Goal: Task Accomplishment & Management: Manage account settings

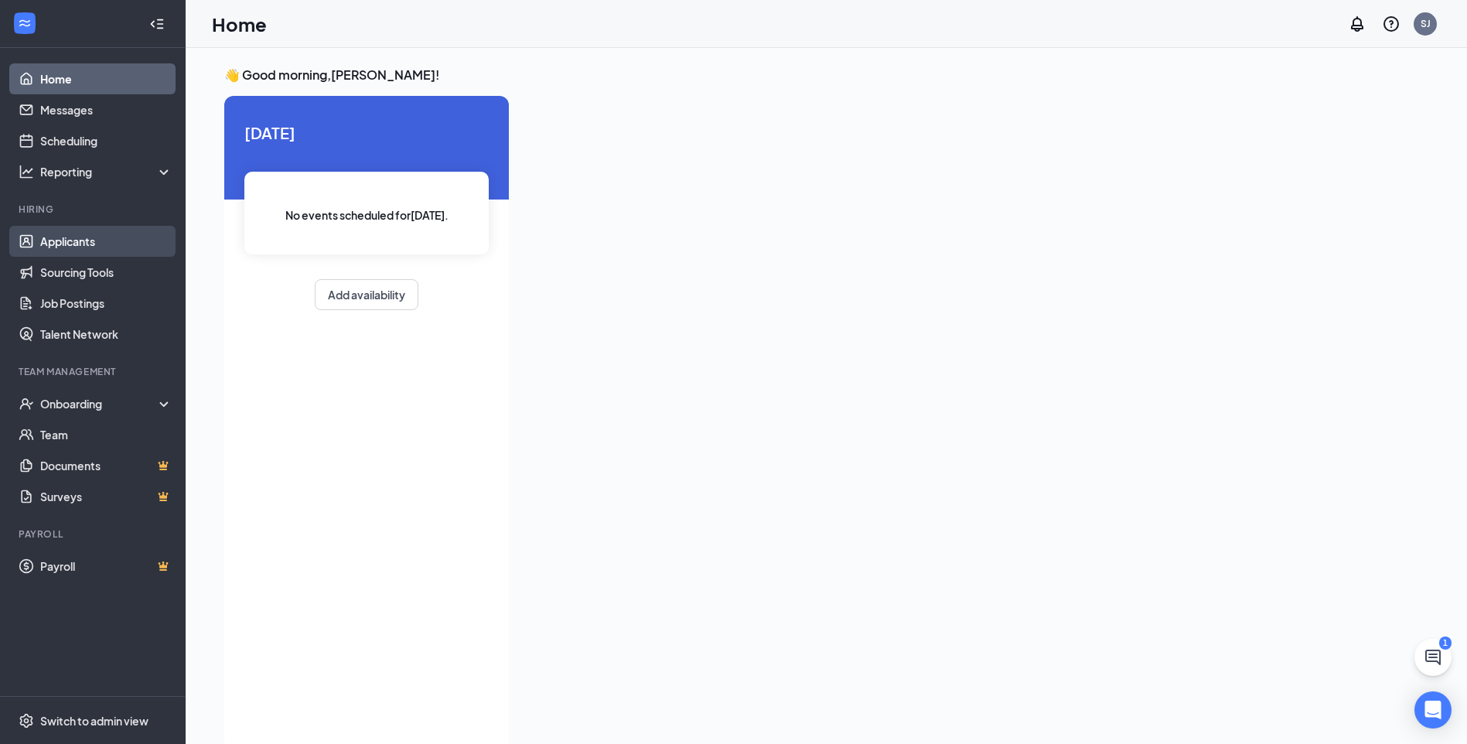
click at [86, 236] on link "Applicants" at bounding box center [106, 241] width 132 height 31
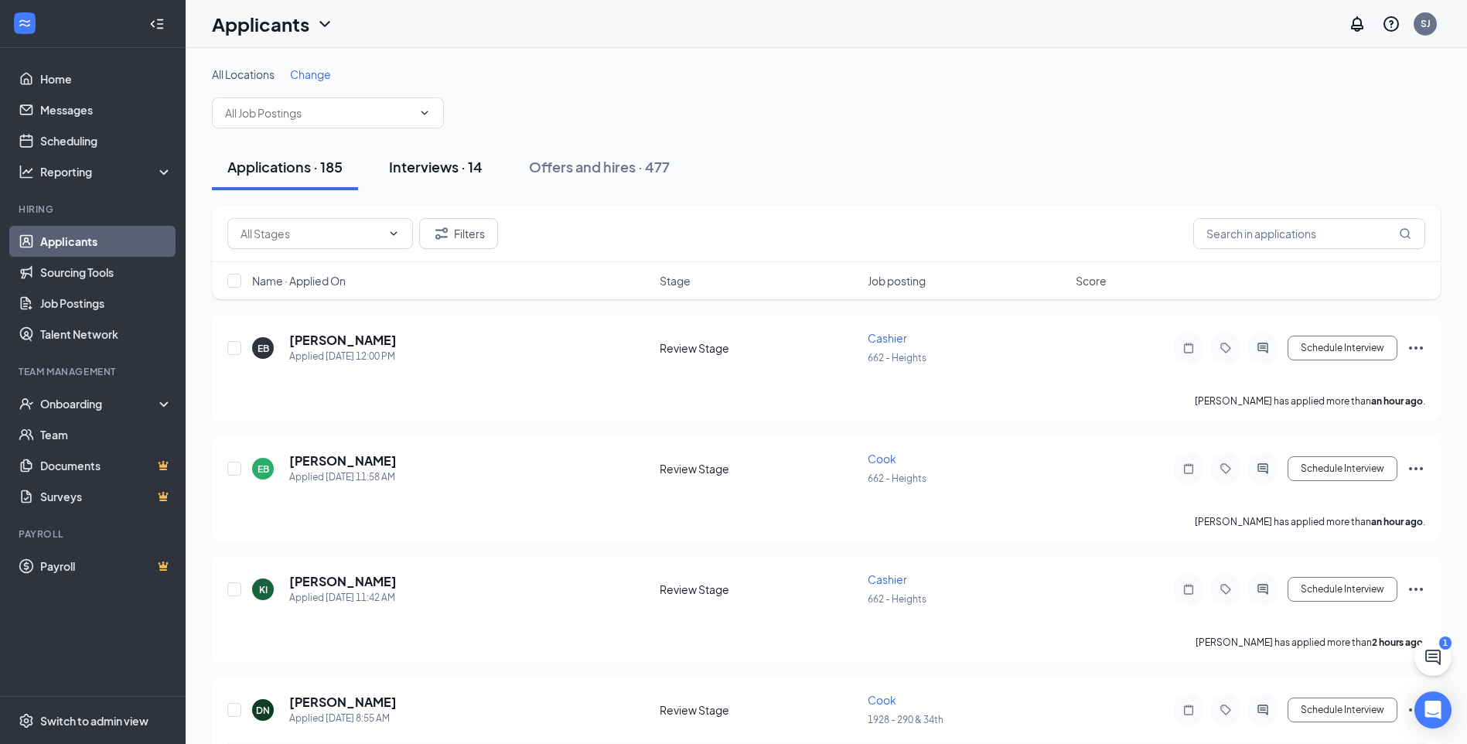
click at [452, 169] on div "Interviews · 14" at bounding box center [436, 166] width 94 height 19
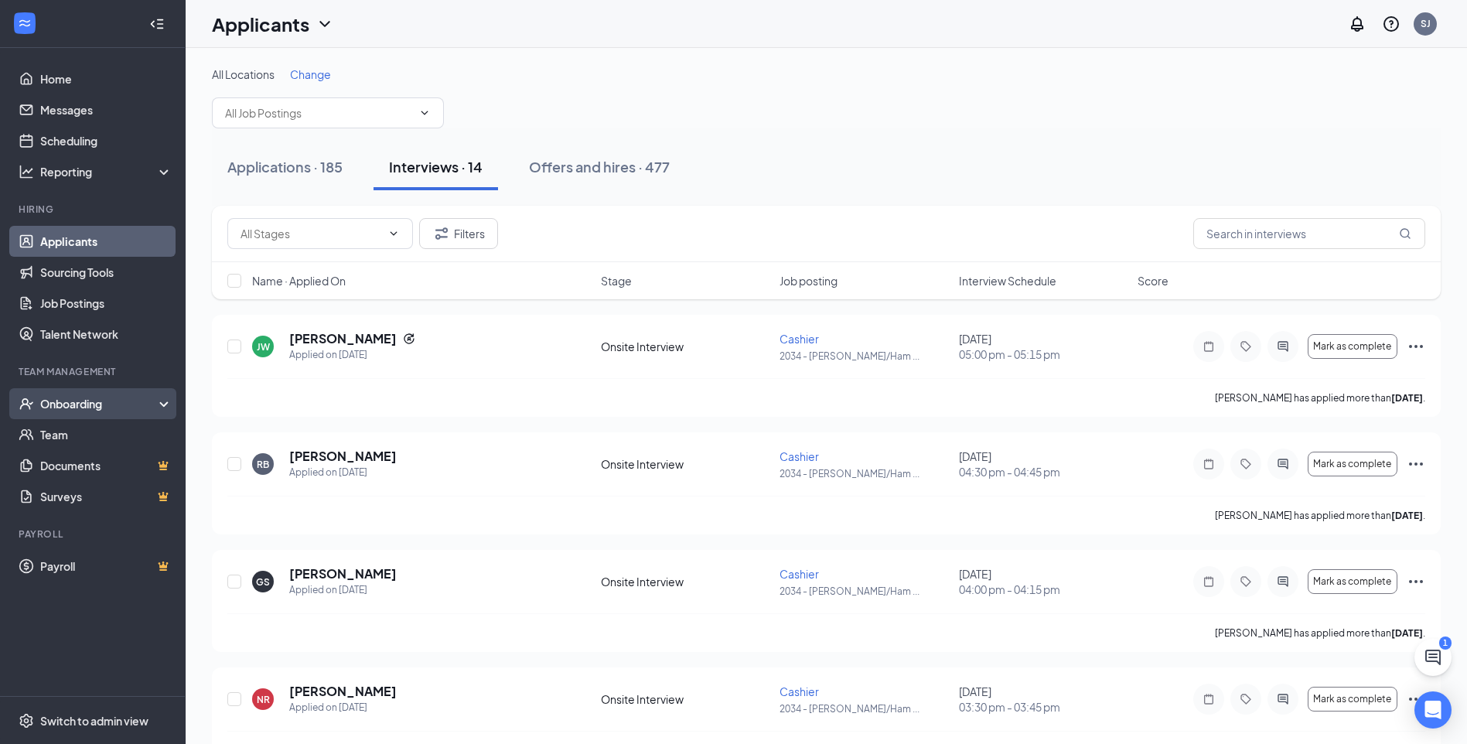
click at [88, 410] on div "Onboarding" at bounding box center [99, 403] width 119 height 15
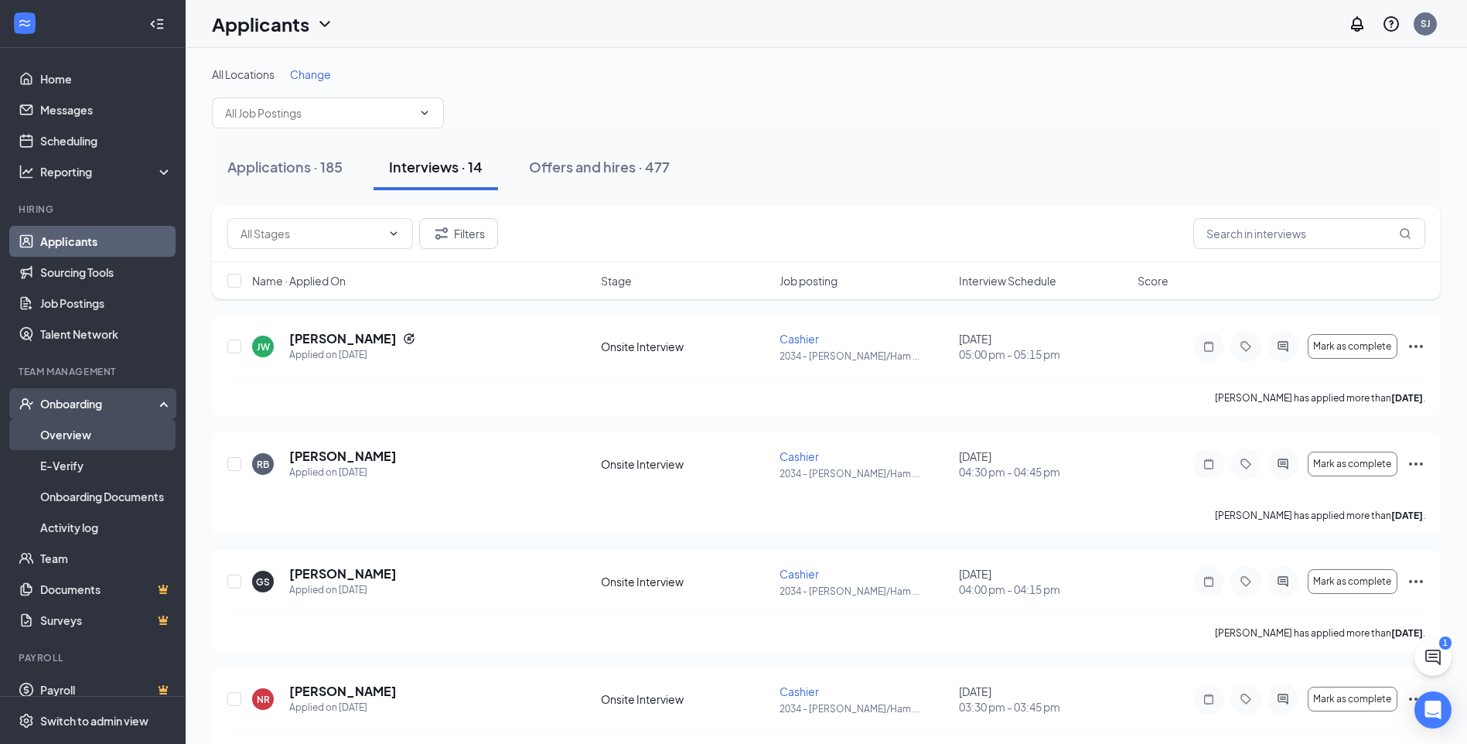
click at [78, 441] on link "Overview" at bounding box center [106, 434] width 132 height 31
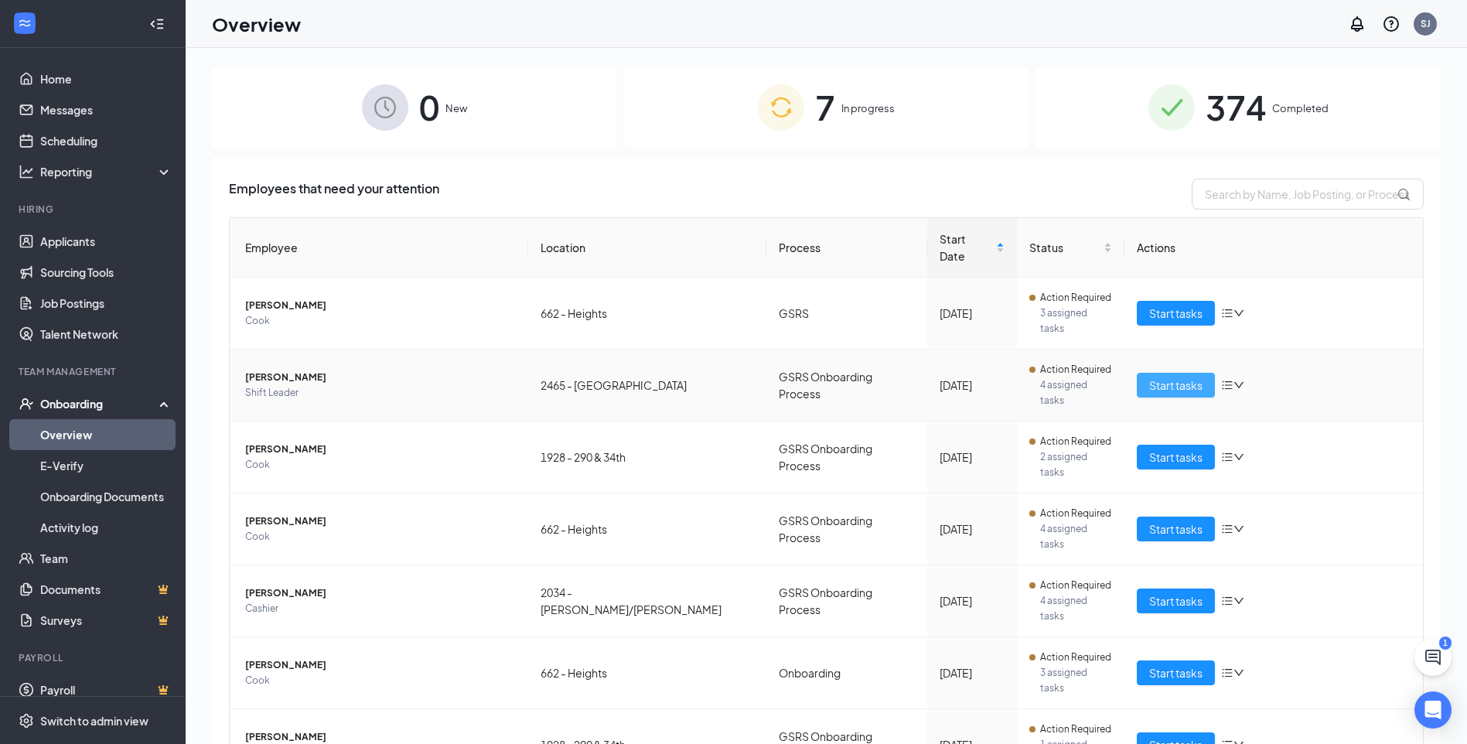
click at [1154, 377] on span "Start tasks" at bounding box center [1175, 385] width 53 height 17
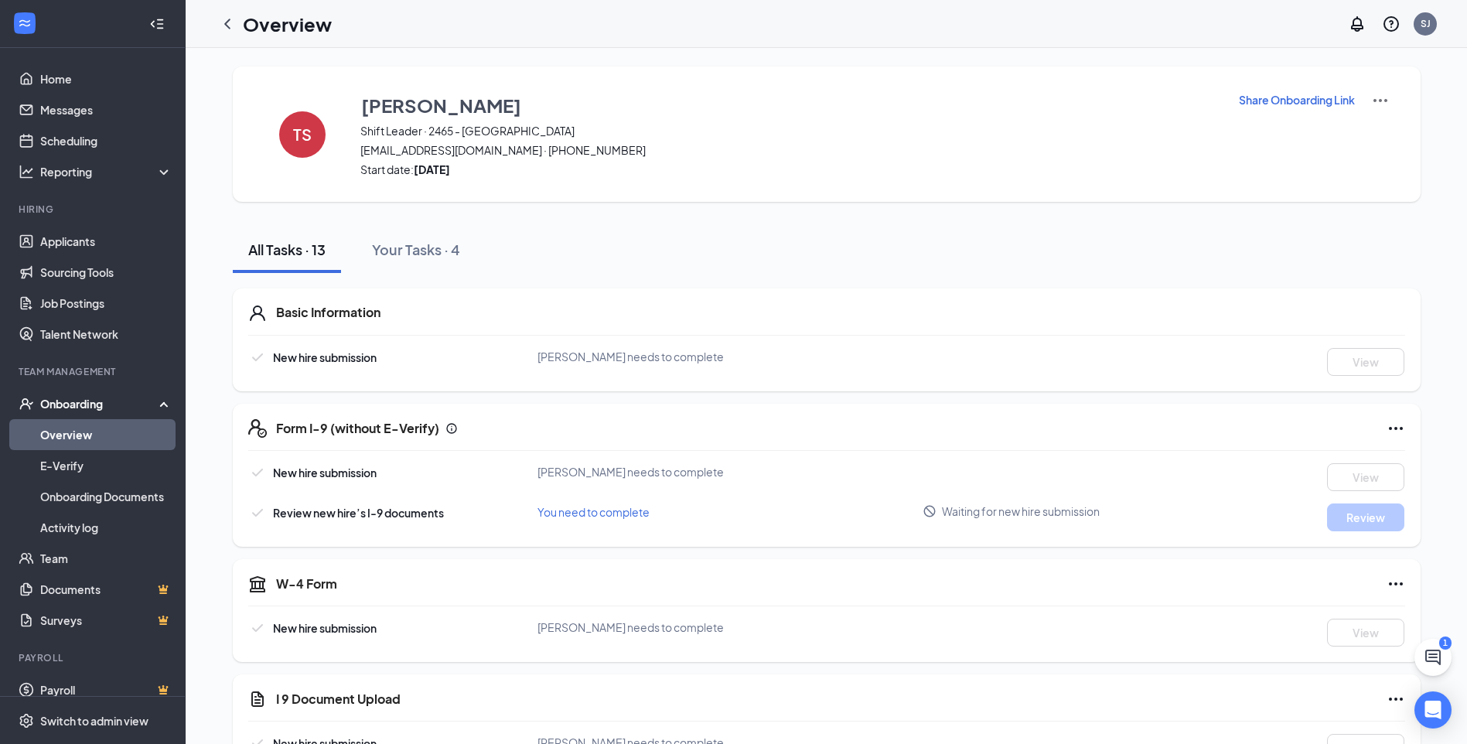
click at [1338, 97] on p "Share Onboarding Link" at bounding box center [1297, 99] width 116 height 15
type textarea "Hi [PERSON_NAME], This is a gentle reminder to complete your onboarding before …"
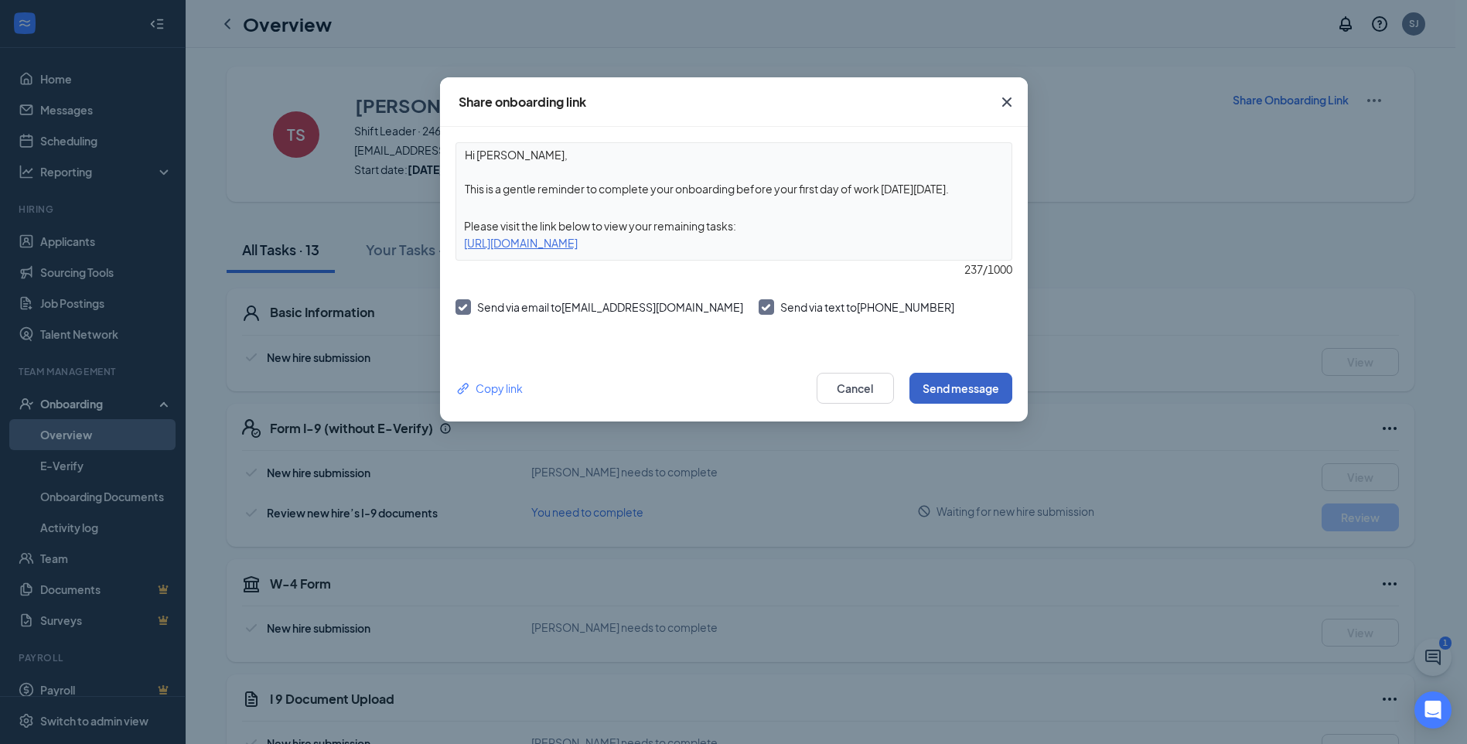
click at [997, 397] on button "Send message" at bounding box center [960, 388] width 103 height 31
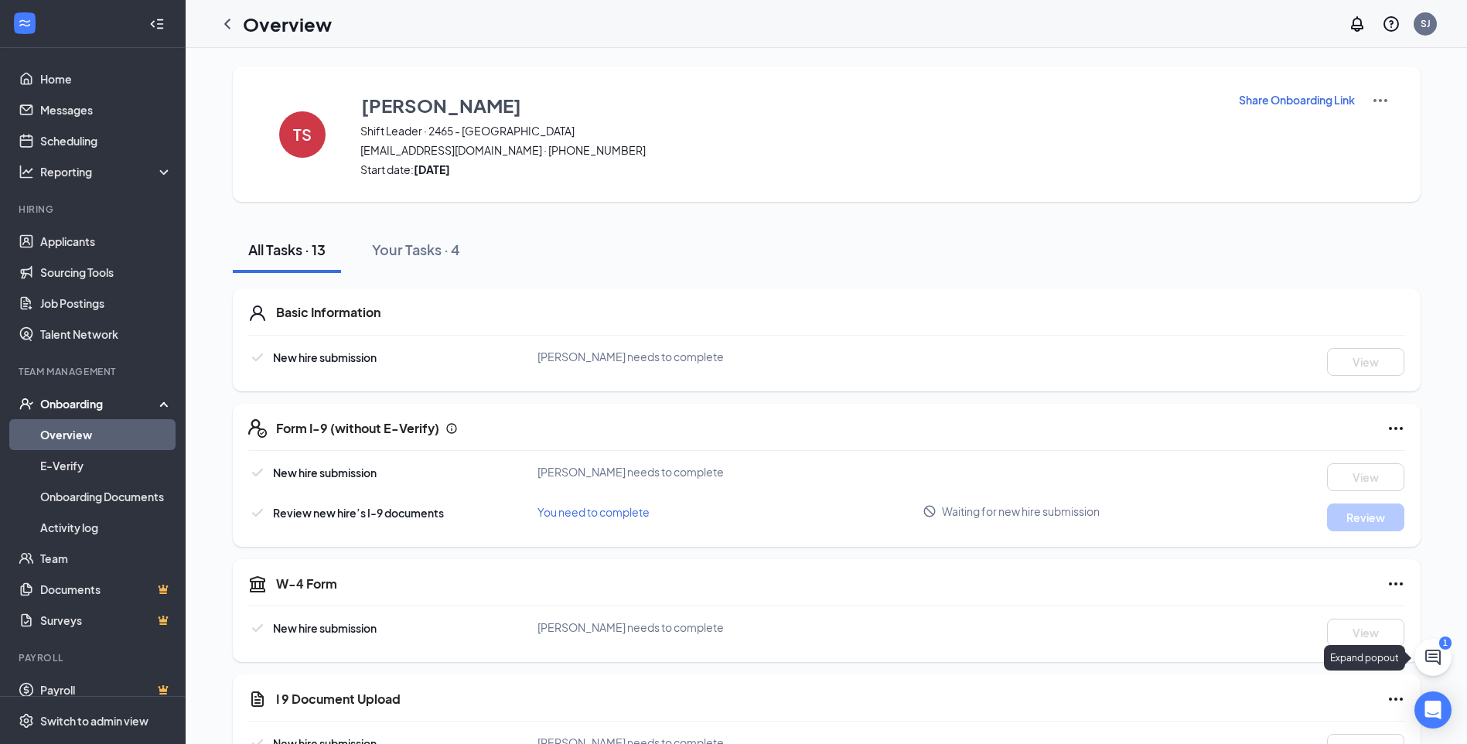
click at [1434, 661] on icon "ChatActive" at bounding box center [1432, 657] width 15 height 15
click at [1271, 732] on div "Chat 1" at bounding box center [1250, 724] width 237 height 25
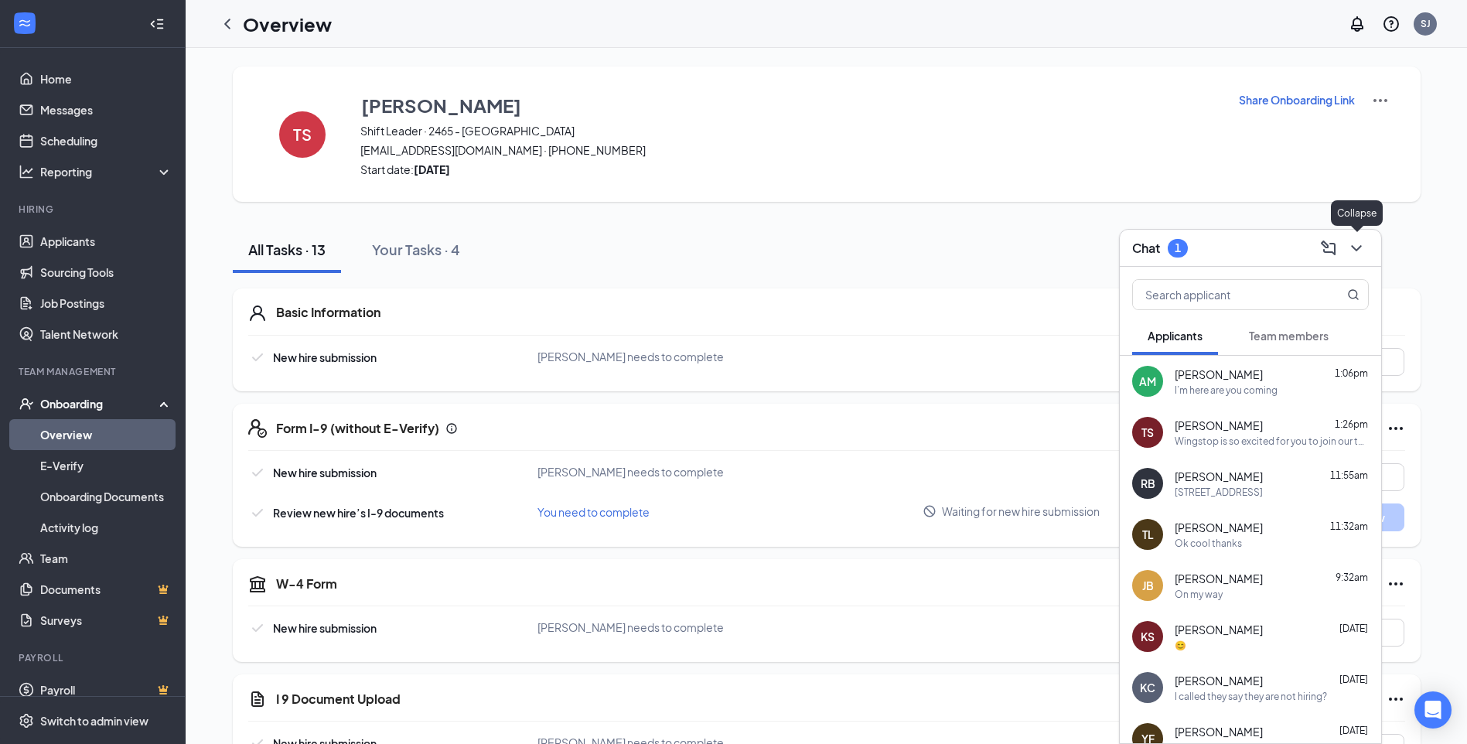
click at [1362, 241] on icon "ChevronDown" at bounding box center [1356, 248] width 19 height 19
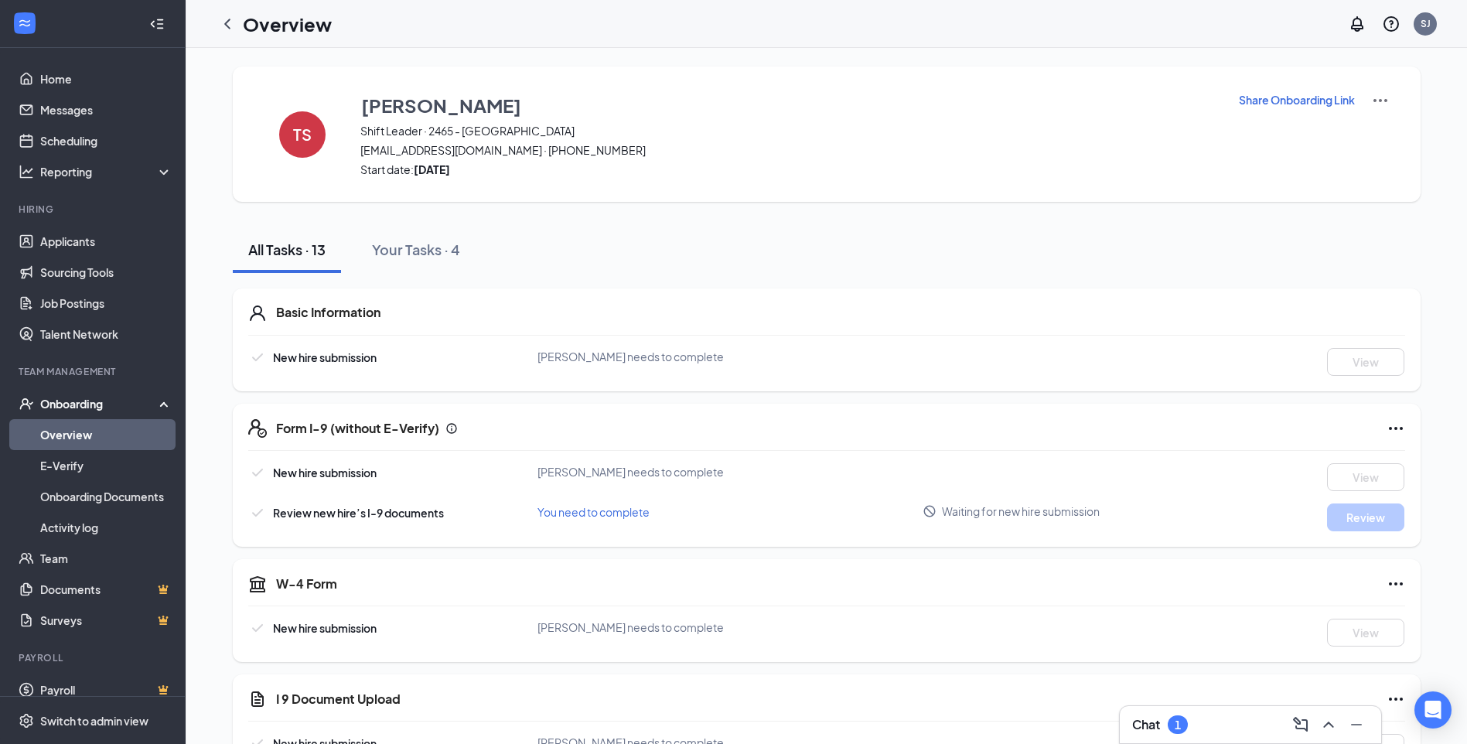
click at [1352, 255] on div "All Tasks · 13 Your Tasks · 4" at bounding box center [827, 250] width 1188 height 46
